Goal: Communication & Community: Share content

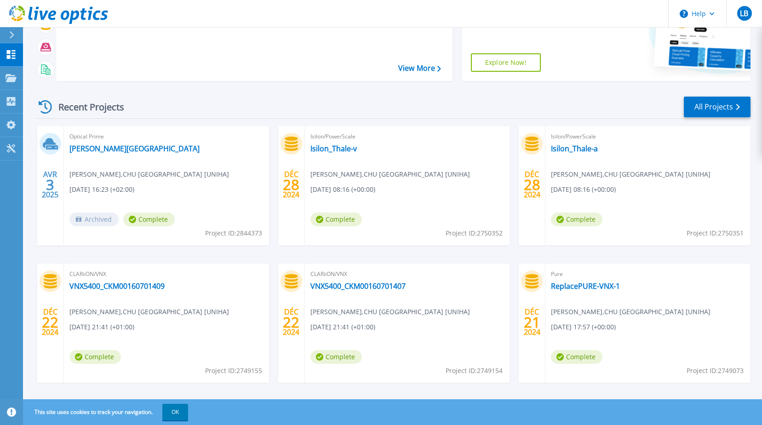
scroll to position [123, 0]
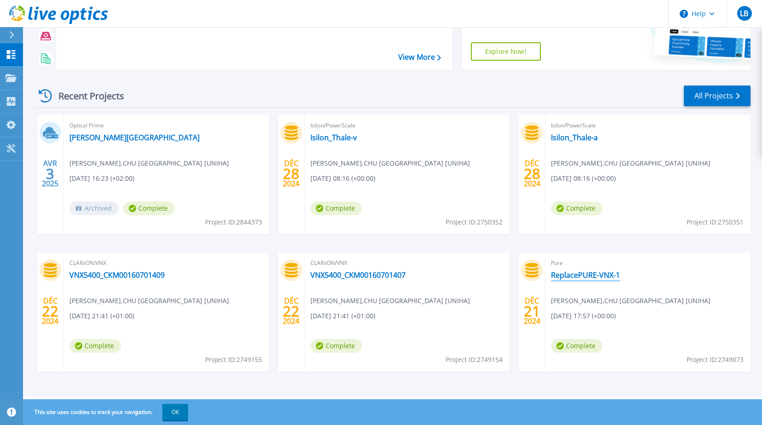
click at [596, 276] on link "ReplacePURE-VNX-1" at bounding box center [585, 274] width 69 height 9
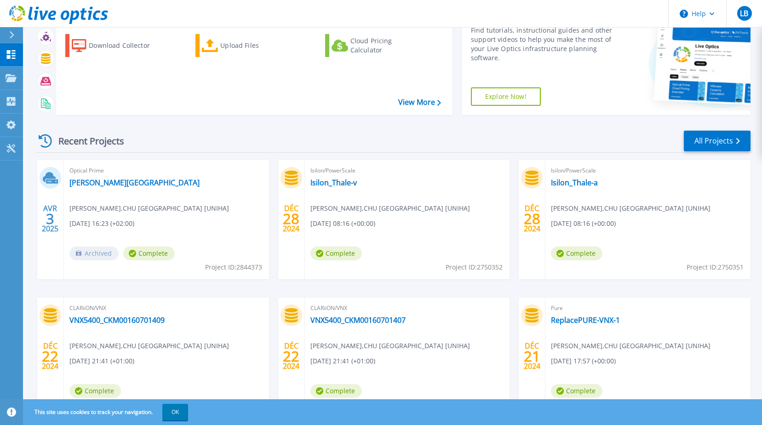
scroll to position [123, 0]
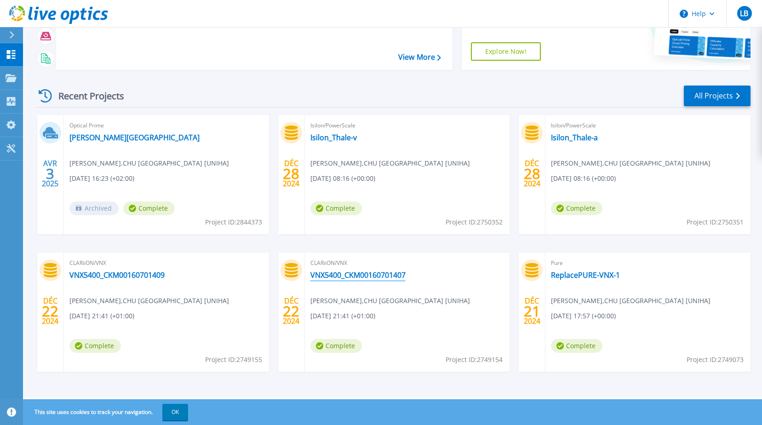
click at [355, 274] on link "VNX5400_CKM00160701407" at bounding box center [357, 274] width 95 height 9
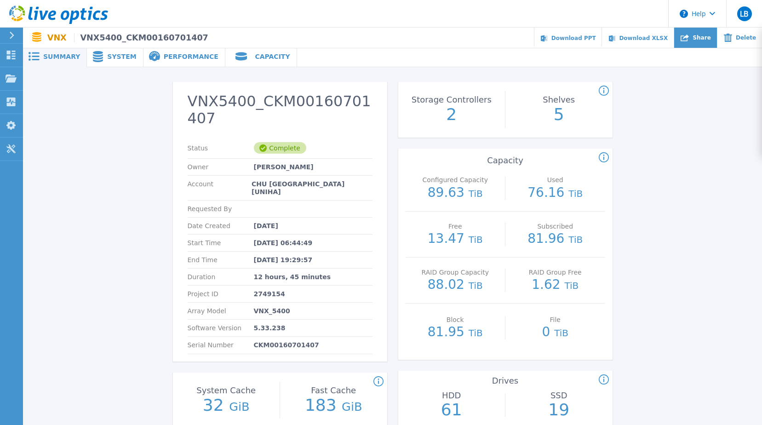
click at [704, 31] on div "Share" at bounding box center [695, 38] width 43 height 21
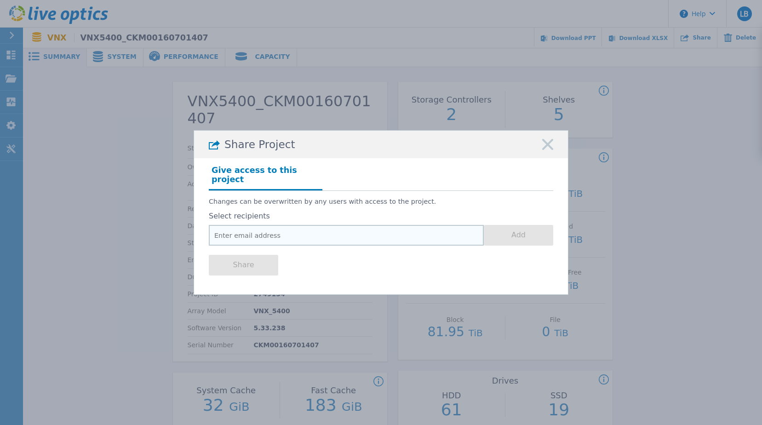
click at [405, 233] on input "email" at bounding box center [346, 235] width 275 height 21
paste input "arnaud.bartier@axians.com"
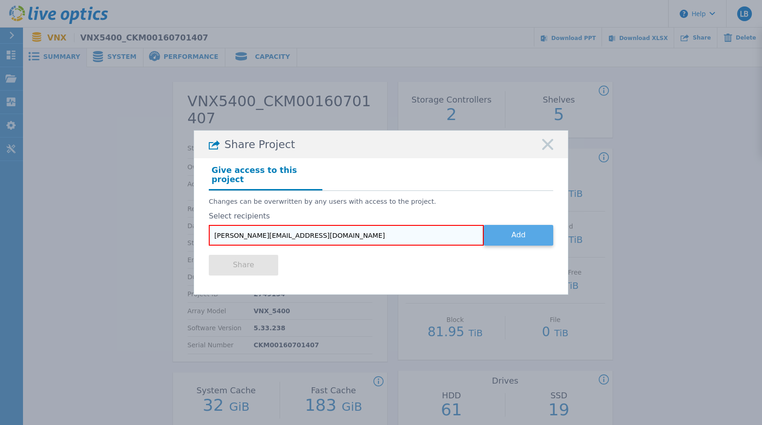
type input "arnaud.bartier@axians.com"
click at [548, 235] on button "Add" at bounding box center [518, 235] width 69 height 21
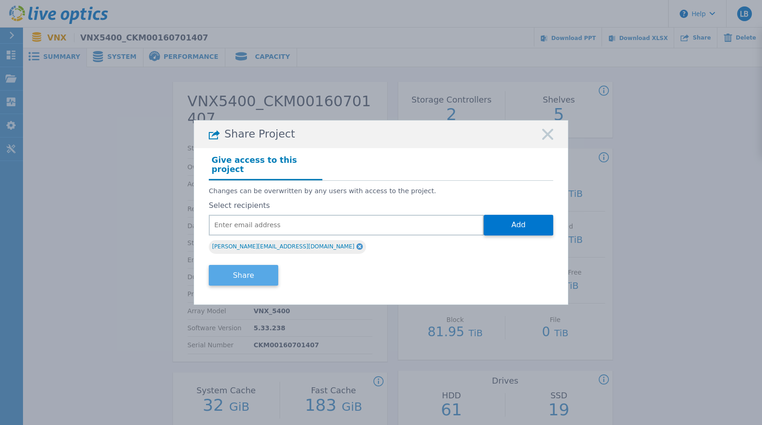
click at [263, 269] on button "Share" at bounding box center [243, 275] width 69 height 21
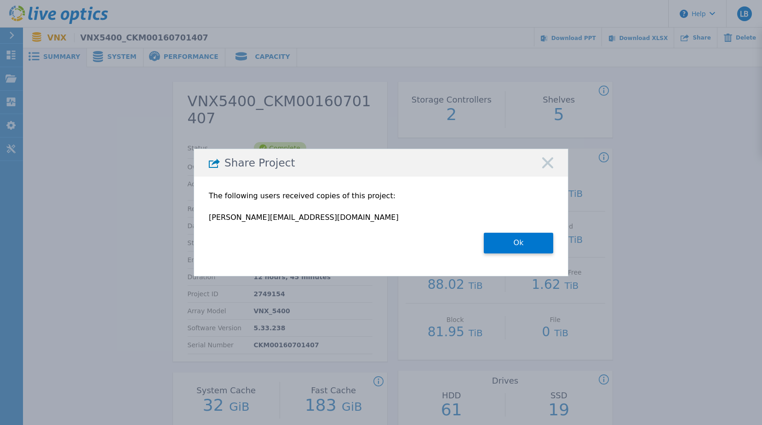
click at [546, 164] on rect at bounding box center [548, 163] width 12 height 12
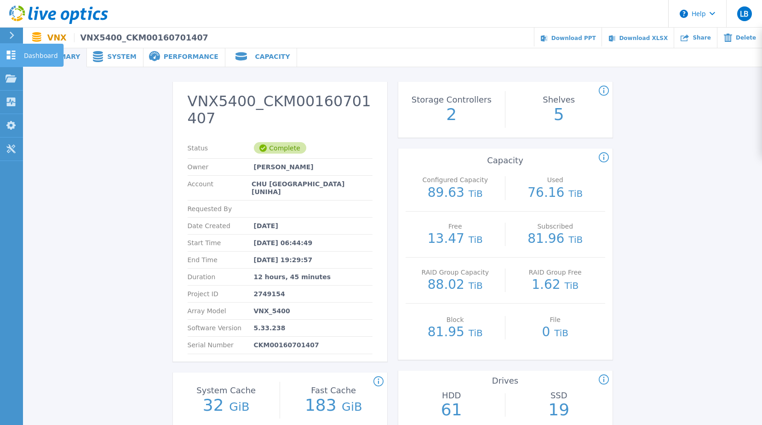
click at [12, 51] on icon at bounding box center [11, 55] width 11 height 9
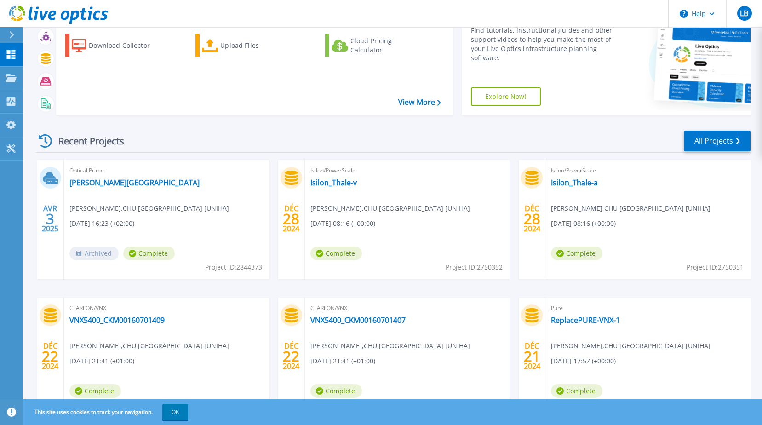
scroll to position [123, 0]
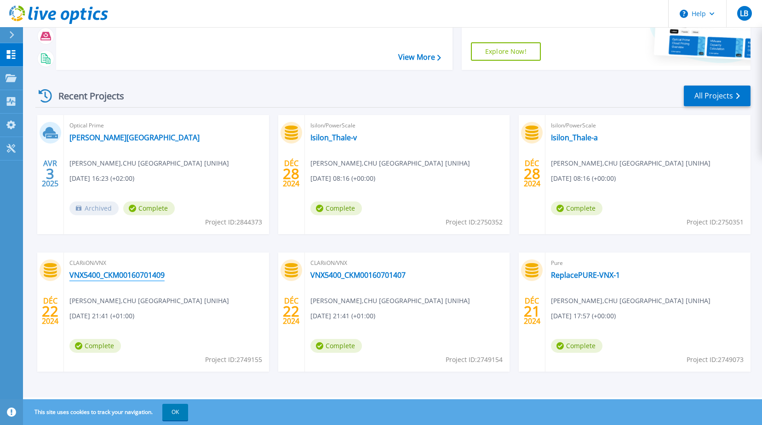
click at [97, 274] on link "VNX5400_CKM00160701409" at bounding box center [116, 274] width 95 height 9
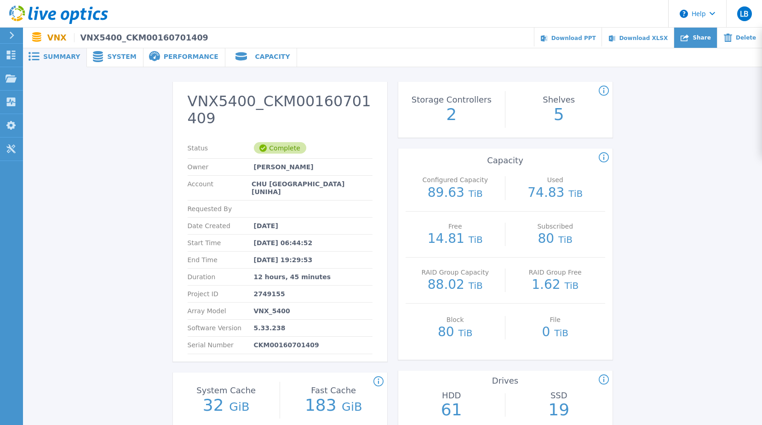
click at [694, 42] on div "Share" at bounding box center [695, 38] width 43 height 21
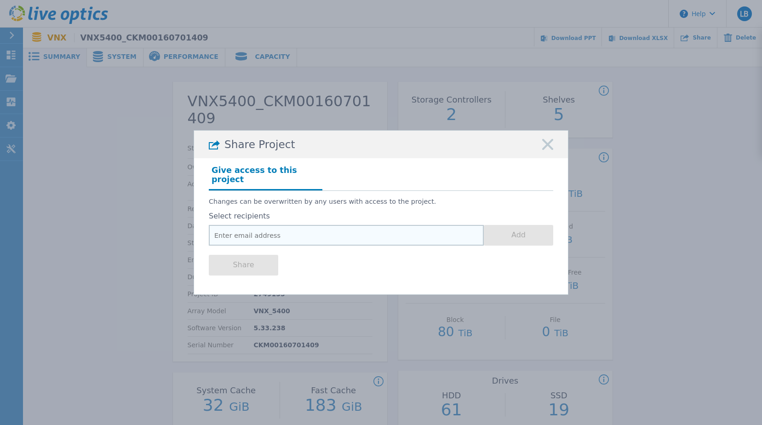
click at [287, 231] on input "email" at bounding box center [346, 235] width 275 height 21
paste input "[PERSON_NAME][EMAIL_ADDRESS][DOMAIN_NAME]"
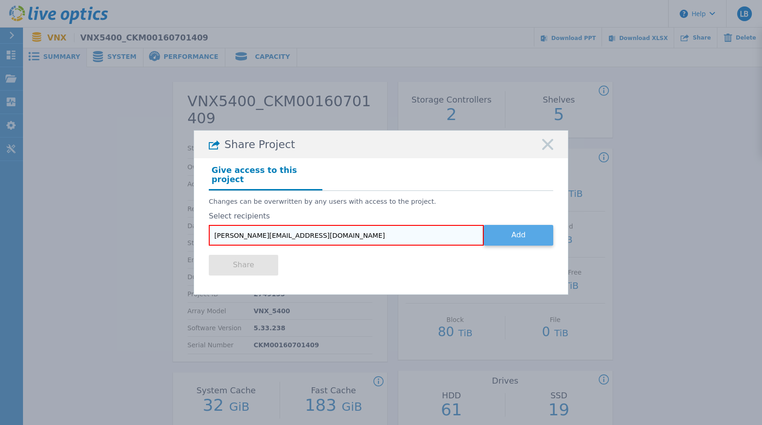
type input "[PERSON_NAME][EMAIL_ADDRESS][DOMAIN_NAME]"
click at [516, 232] on button "Add" at bounding box center [518, 235] width 69 height 21
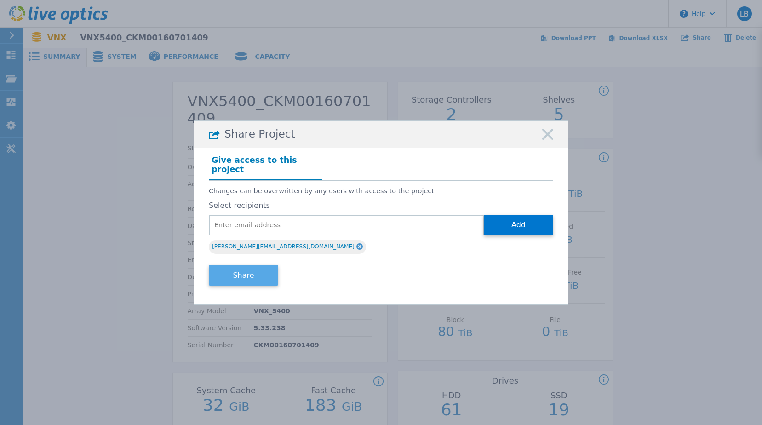
click at [255, 276] on button "Share" at bounding box center [243, 275] width 69 height 21
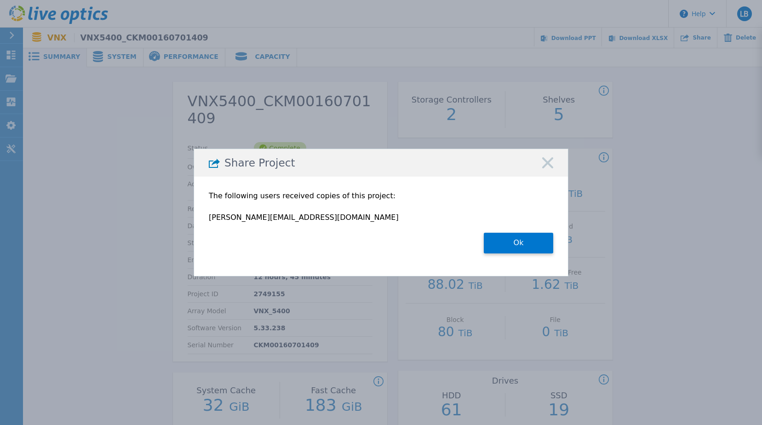
click at [555, 161] on div "Share Project" at bounding box center [381, 163] width 374 height 28
click at [549, 162] on rect at bounding box center [548, 163] width 12 height 12
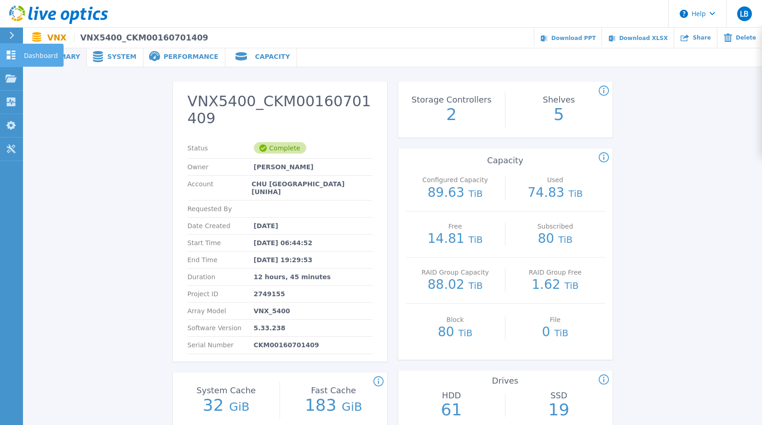
click at [7, 52] on icon at bounding box center [11, 55] width 9 height 9
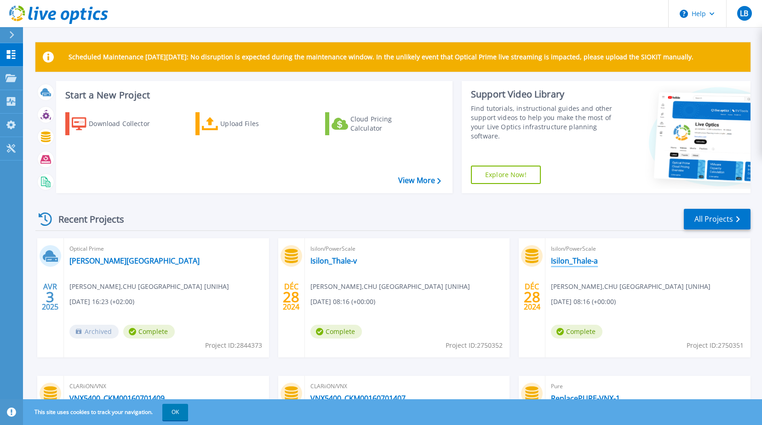
click at [576, 262] on link "Isilon_Thale-a" at bounding box center [574, 260] width 47 height 9
click at [339, 262] on link "Isilon_Thale-v" at bounding box center [333, 260] width 46 height 9
click at [103, 262] on link "[PERSON_NAME][GEOGRAPHIC_DATA]" at bounding box center [134, 260] width 130 height 9
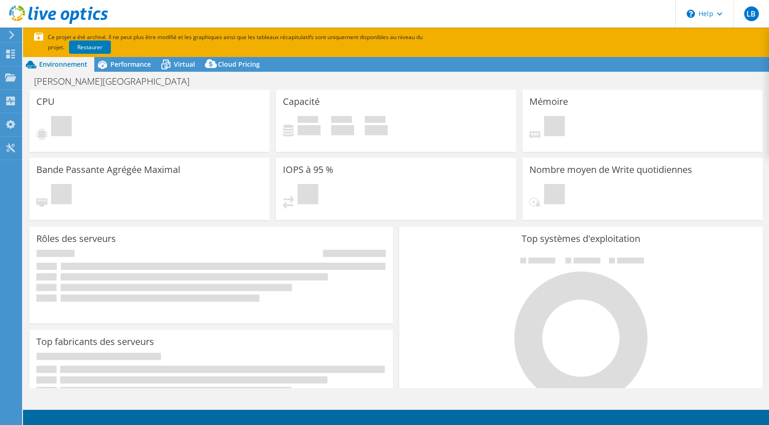
select select "USD"
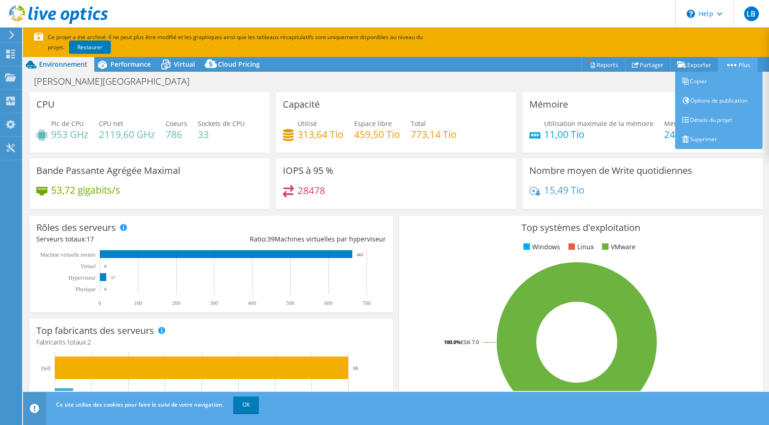
click at [731, 65] on icon at bounding box center [731, 65] width 9 height 2
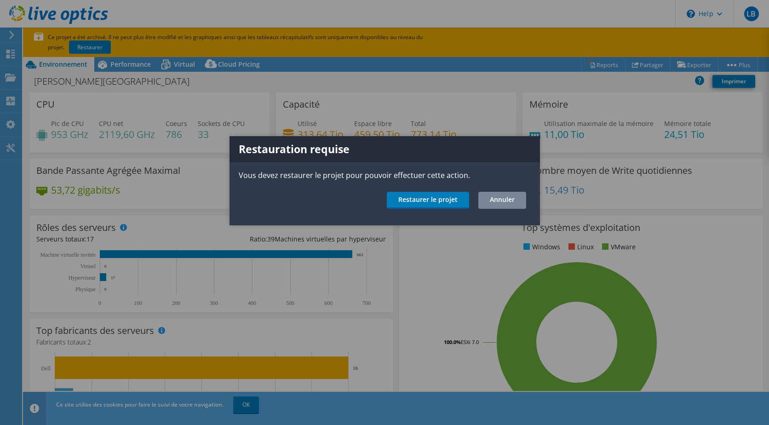
click at [518, 195] on link "Annuler" at bounding box center [502, 200] width 48 height 17
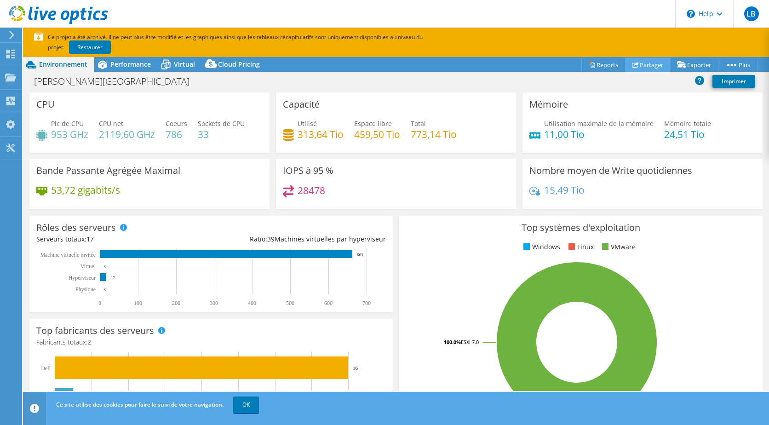
click at [637, 63] on link "Partager" at bounding box center [648, 64] width 46 height 14
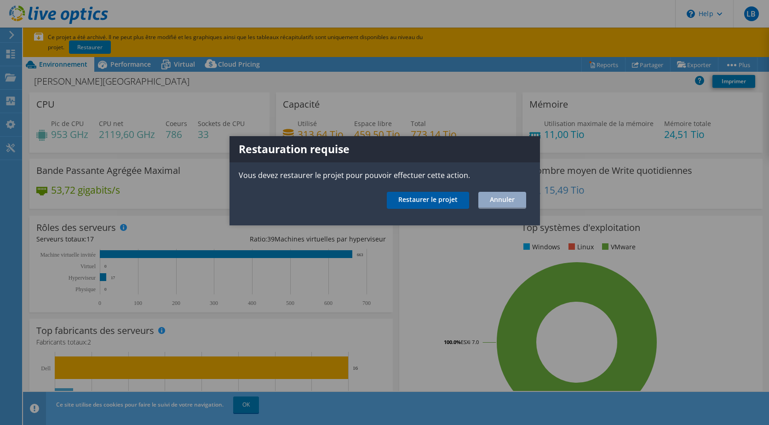
click at [422, 202] on link "Restaurer le projet" at bounding box center [428, 200] width 82 height 17
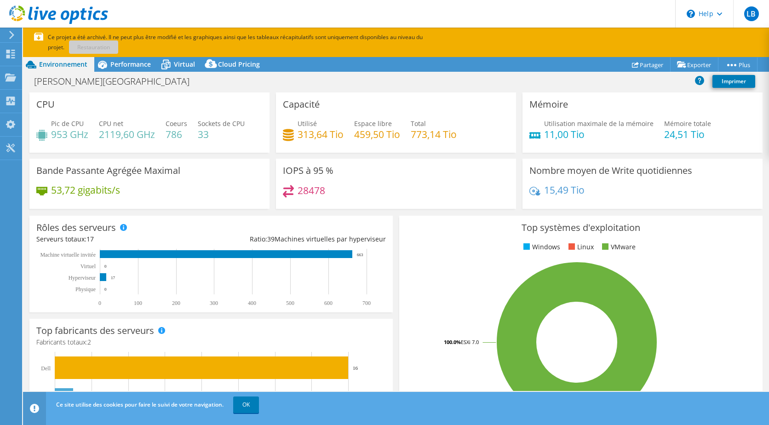
click at [442, 36] on p "Ce projet a été archivé. Il ne peut plus être modifié et les graphiques ainsi q…" at bounding box center [259, 42] width 451 height 20
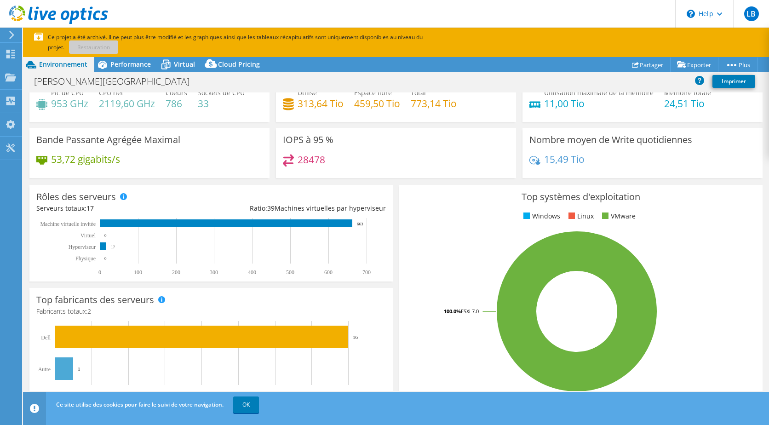
scroll to position [46, 0]
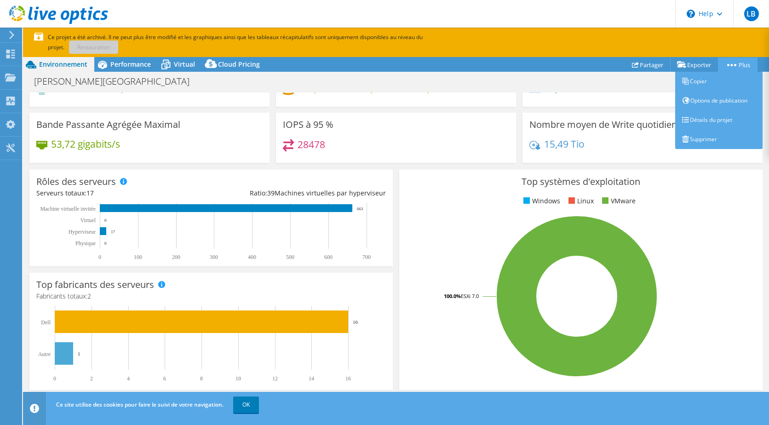
click at [730, 64] on icon at bounding box center [731, 65] width 9 height 2
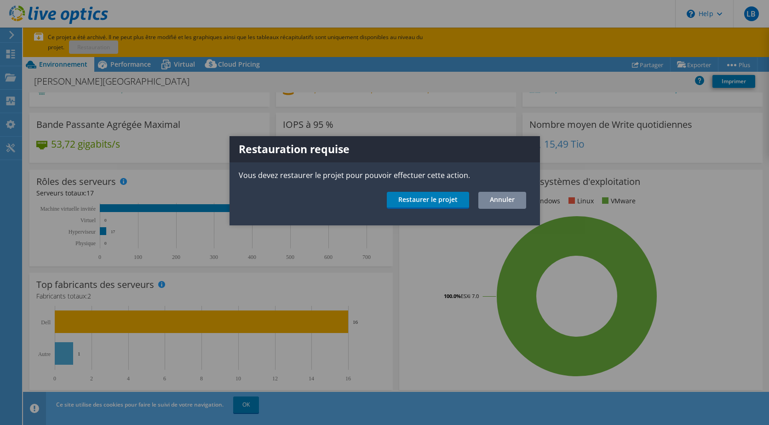
click at [504, 199] on link "Annuler" at bounding box center [502, 200] width 48 height 17
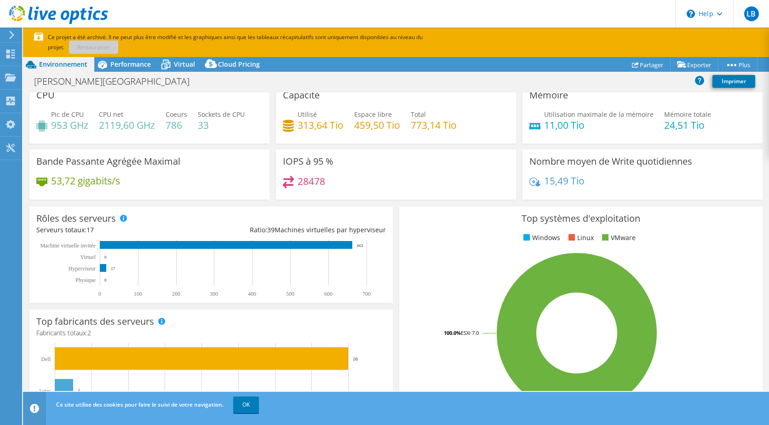
scroll to position [0, 0]
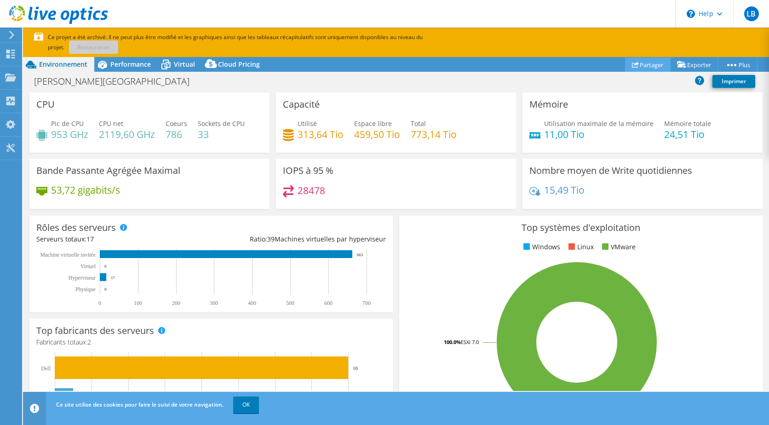
click at [634, 60] on link "Partager" at bounding box center [648, 64] width 46 height 14
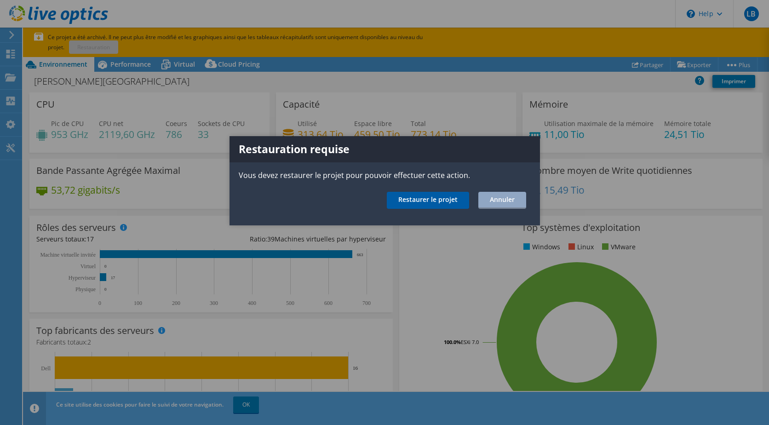
click at [424, 202] on link "Restaurer le projet" at bounding box center [428, 200] width 82 height 17
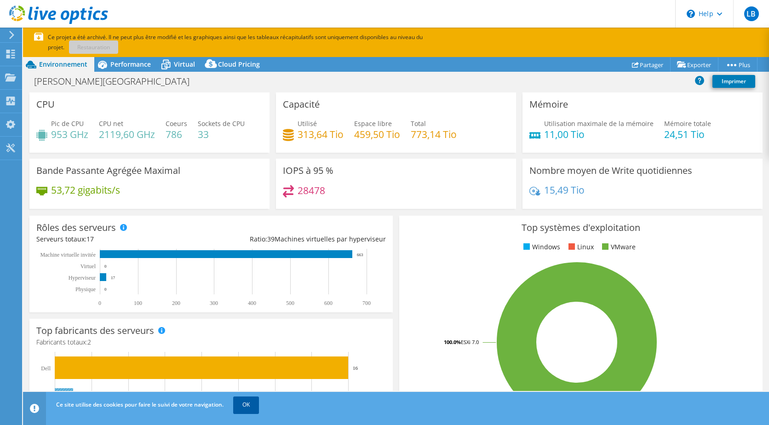
click at [256, 404] on link "OK" at bounding box center [246, 404] width 26 height 17
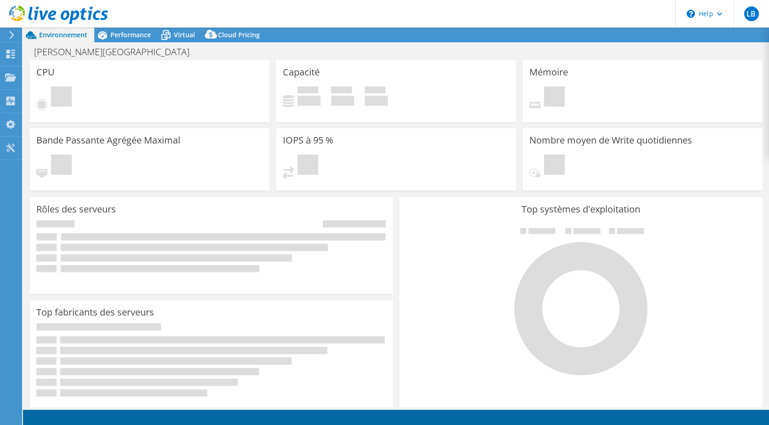
select select "USD"
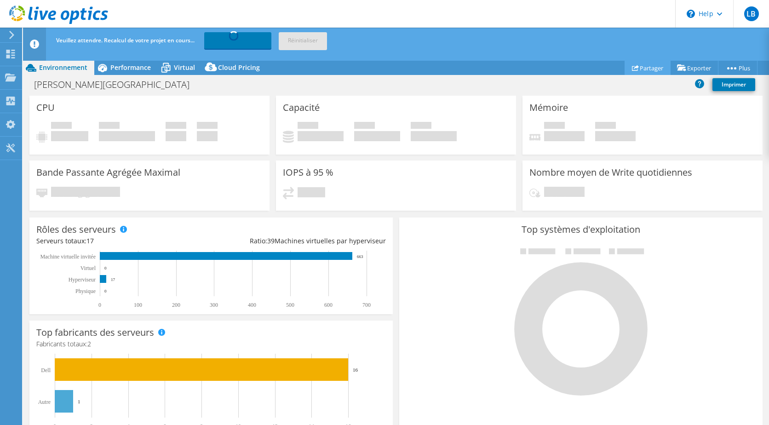
click at [646, 70] on link "Partager" at bounding box center [648, 68] width 46 height 14
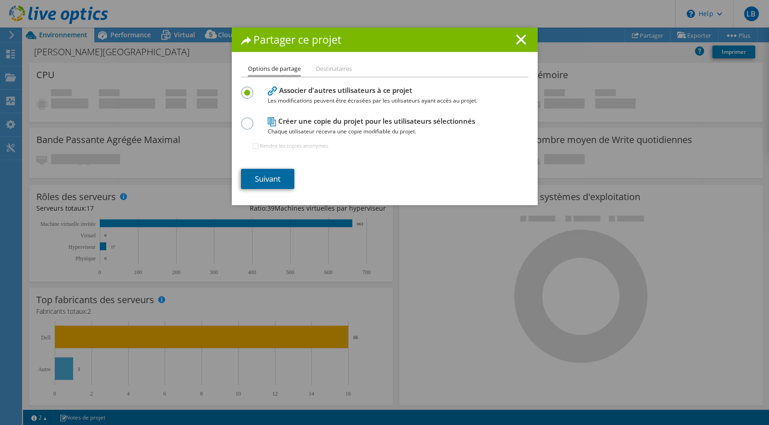
click at [262, 179] on link "Suivant" at bounding box center [267, 179] width 53 height 20
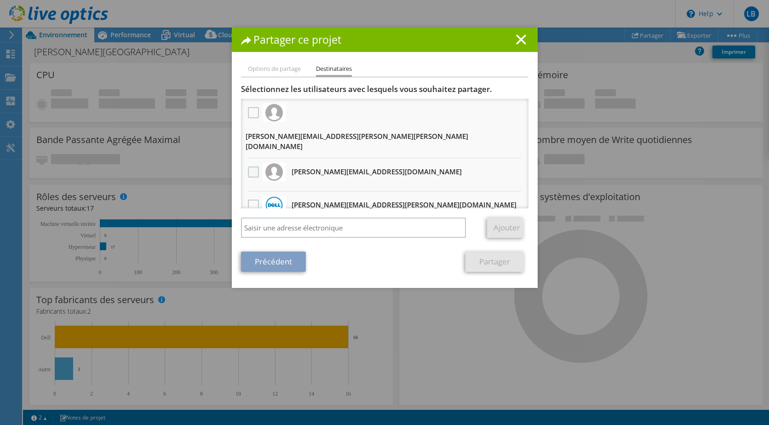
click at [254, 166] on label at bounding box center [254, 171] width 13 height 11
click at [0, 0] on input "checkbox" at bounding box center [0, 0] width 0 height 0
click at [470, 264] on link "Partager" at bounding box center [494, 262] width 58 height 20
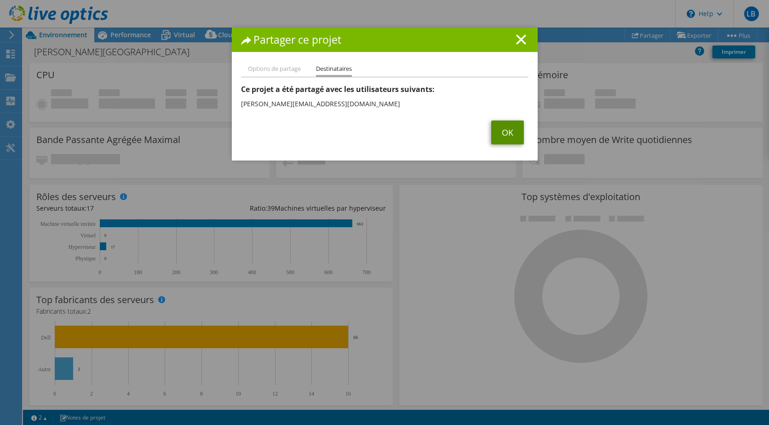
click at [499, 128] on link "OK" at bounding box center [507, 132] width 33 height 24
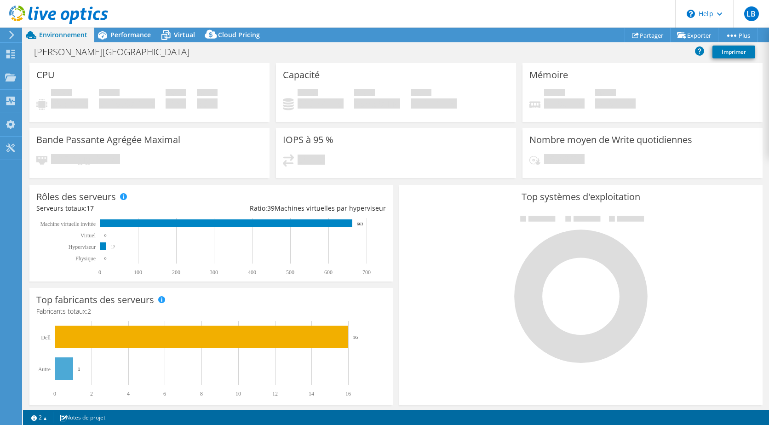
click at [390, 313] on div "Top fabricants des serveurs Les fabricants sont affichés pour les serveurs phys…" at bounding box center [211, 347] width 370 height 124
click at [9, 35] on icon at bounding box center [11, 35] width 7 height 8
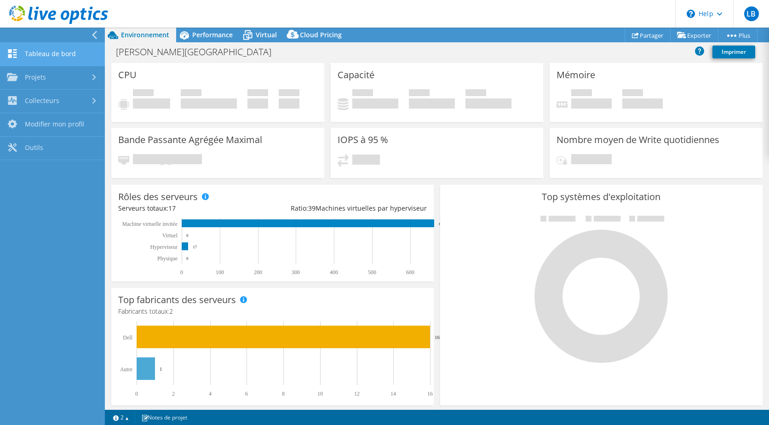
click at [73, 46] on link "Tableau de bord" at bounding box center [52, 54] width 105 height 23
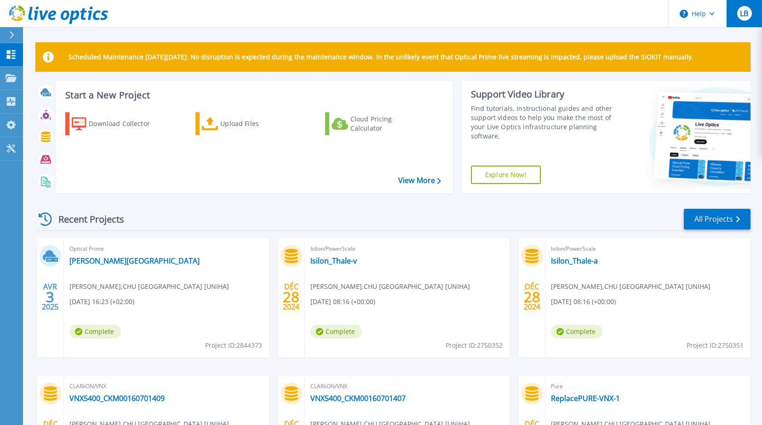
click at [740, 13] on span "LB" at bounding box center [744, 13] width 8 height 7
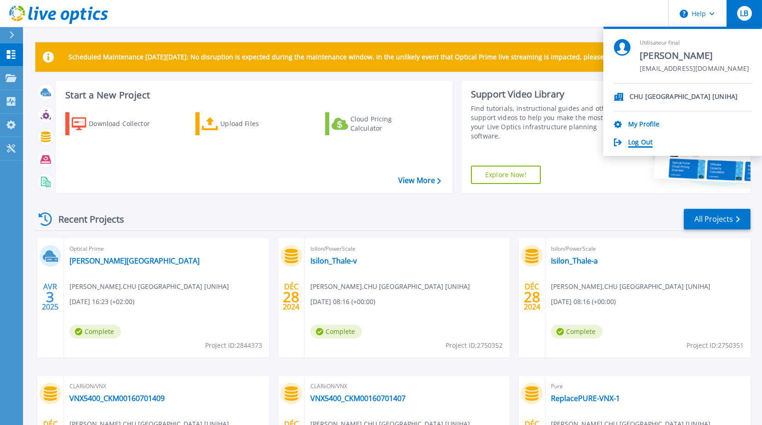
click at [639, 146] on link "Log Out" at bounding box center [640, 142] width 24 height 9
